Goal: Task Accomplishment & Management: Manage account settings

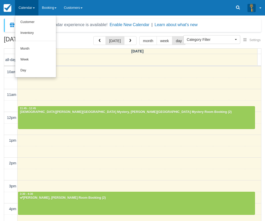
select select
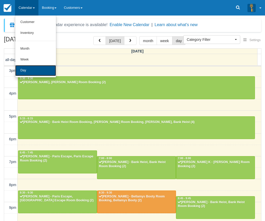
click at [27, 70] on link "Day" at bounding box center [35, 70] width 41 height 11
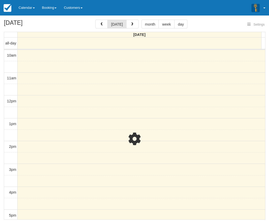
select select
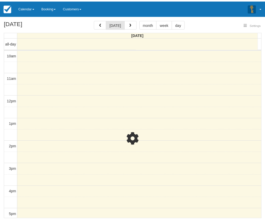
scroll to position [116, 0]
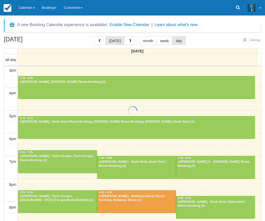
select select
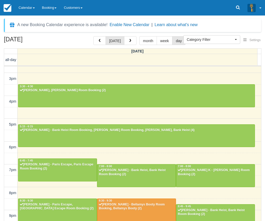
scroll to position [115, 0]
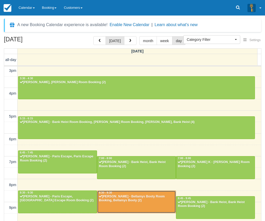
click at [133, 199] on div "Joel Phillips - Bellamys Booty Room Booking, Bellamys Booty (2)" at bounding box center [137, 198] width 76 height 8
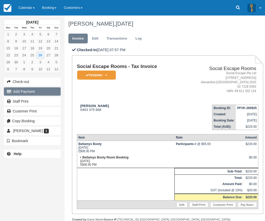
click at [33, 89] on button "Add Payment" at bounding box center [32, 91] width 57 height 8
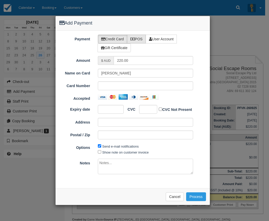
click at [136, 38] on label "POS" at bounding box center [136, 39] width 19 height 9
radio input "true"
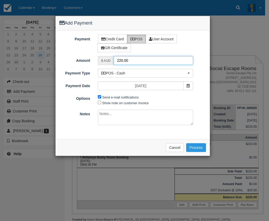
click at [122, 60] on input "220.00" at bounding box center [152, 60] width 79 height 9
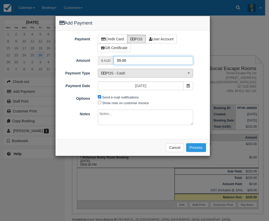
type input "55.00"
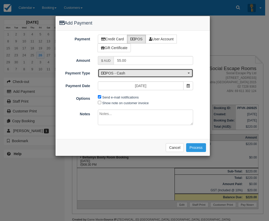
click at [116, 71] on span "POS - Cash" at bounding box center [143, 72] width 85 height 5
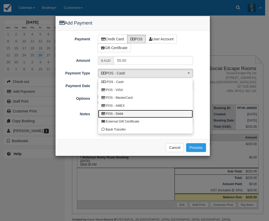
click at [120, 113] on span "POS - Debit" at bounding box center [114, 113] width 17 height 5
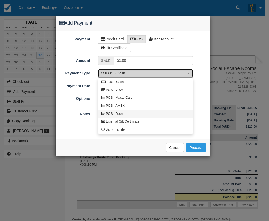
select select "DEBIT"
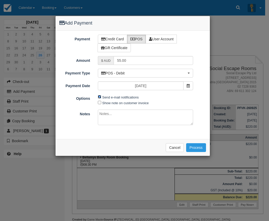
click at [99, 96] on input "Send e-mail notifications" at bounding box center [99, 96] width 3 height 3
checkbox input "false"
click at [196, 147] on button "Process" at bounding box center [196, 147] width 20 height 9
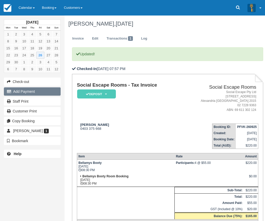
click at [23, 90] on button "Add Payment" at bounding box center [32, 91] width 57 height 8
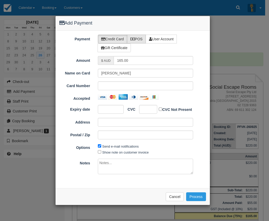
click at [140, 39] on label "POS" at bounding box center [136, 39] width 19 height 9
radio input "true"
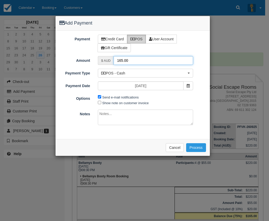
click at [120, 59] on input "165.00" at bounding box center [152, 60] width 79 height 9
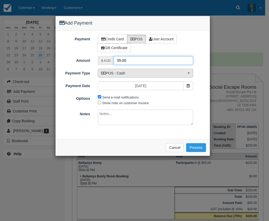
type input "55.00"
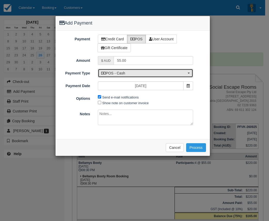
click at [121, 71] on span "POS - Cash" at bounding box center [143, 72] width 85 height 5
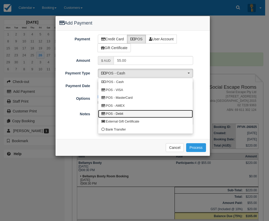
click at [123, 112] on span "POS - Debit" at bounding box center [114, 113] width 17 height 5
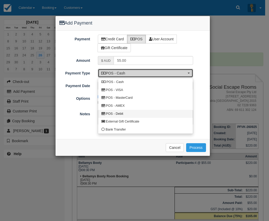
select select "DEBIT"
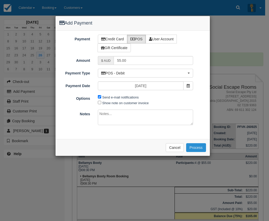
click at [197, 148] on button "Process" at bounding box center [196, 147] width 20 height 9
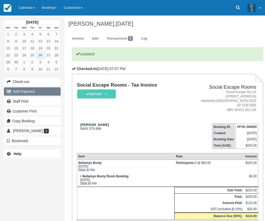
click at [28, 91] on button "Add Payment" at bounding box center [32, 91] width 57 height 8
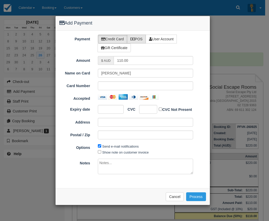
click at [139, 38] on label "POS" at bounding box center [136, 39] width 19 height 9
radio input "true"
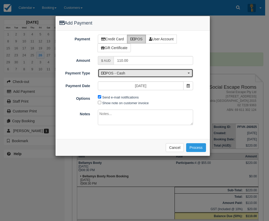
click at [121, 74] on span "POS - Cash" at bounding box center [143, 72] width 85 height 5
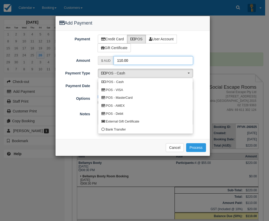
click at [120, 60] on input "110.00" at bounding box center [152, 60] width 79 height 9
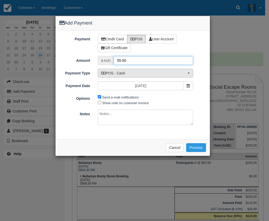
type input "55.00"
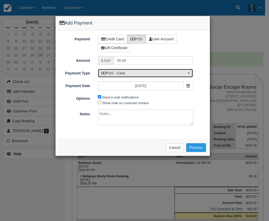
click at [124, 75] on span "POS - Cash" at bounding box center [143, 72] width 85 height 5
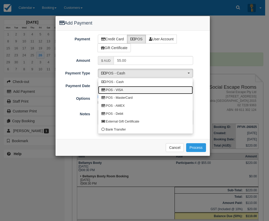
click at [118, 88] on span "POS - VISA" at bounding box center [114, 90] width 17 height 5
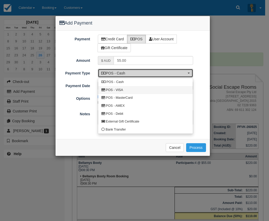
select select "VISA"
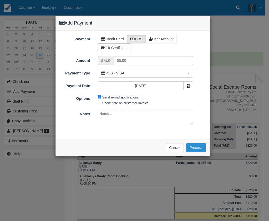
click at [197, 146] on button "Process" at bounding box center [196, 147] width 20 height 9
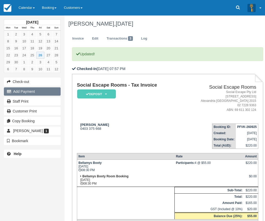
click at [28, 91] on button "Add Payment" at bounding box center [32, 91] width 57 height 8
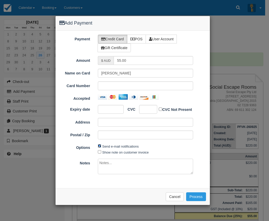
click at [101, 145] on input "Send e-mail notifications" at bounding box center [99, 145] width 3 height 3
checkbox input "false"
click at [141, 39] on label "POS" at bounding box center [136, 39] width 19 height 9
radio input "true"
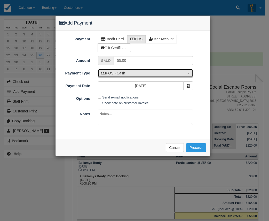
click at [121, 75] on span "POS - Cash" at bounding box center [143, 72] width 85 height 5
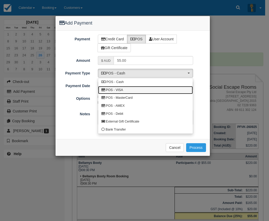
click at [120, 89] on span "POS - VISA" at bounding box center [114, 90] width 17 height 5
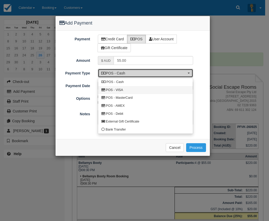
select select "VISA"
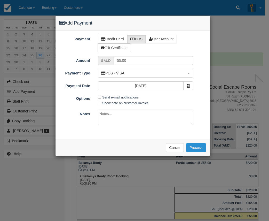
click at [198, 147] on button "Process" at bounding box center [196, 147] width 20 height 9
